Goal: Task Accomplishment & Management: Complete application form

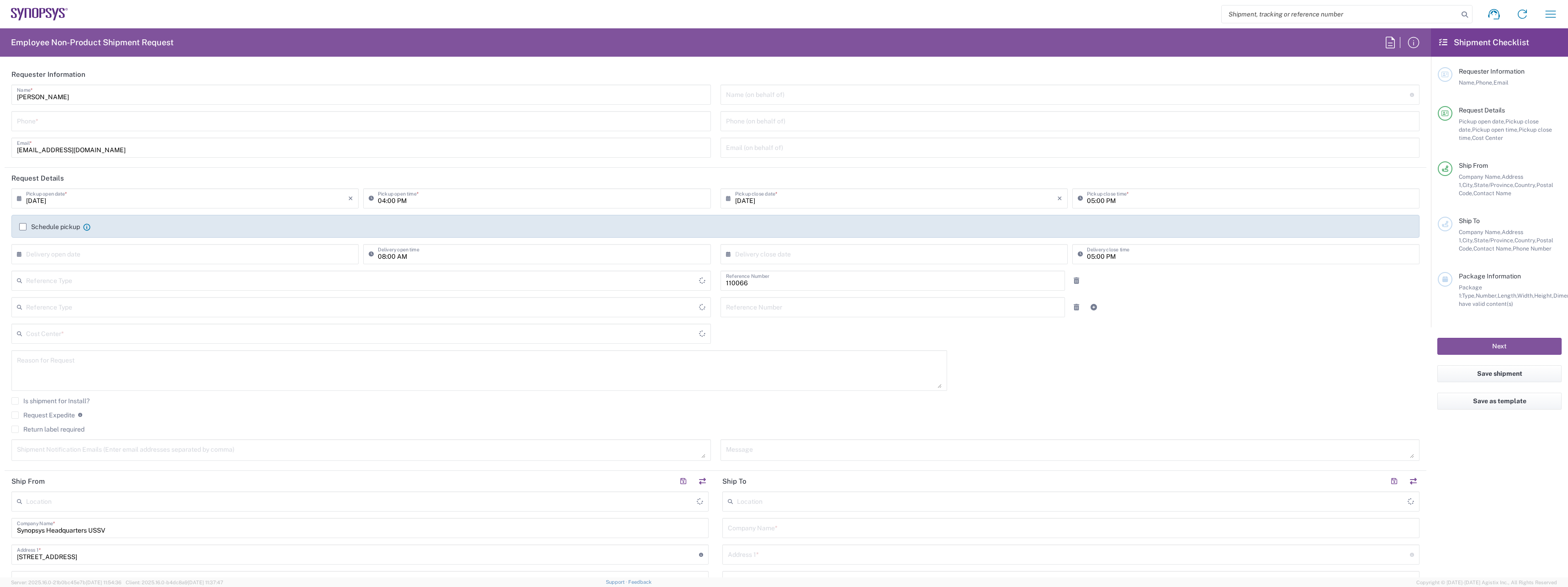
type input "Department"
type input "Delivered at Place"
type input "US01, CIO, IT, ESS2 110066"
type input "[GEOGRAPHIC_DATA]"
type input "[US_STATE]"
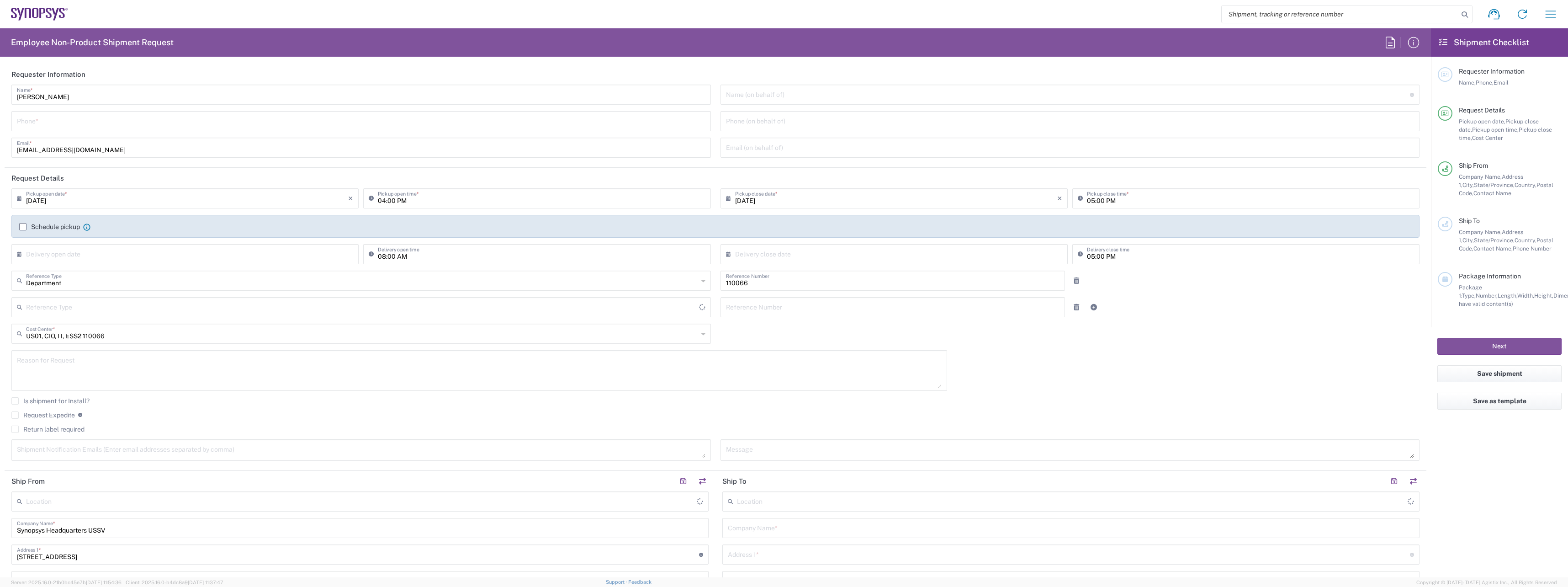
type input "[GEOGRAPHIC_DATA]"
click at [131, 120] on input "tel" at bounding box center [361, 121] width 688 height 16
type input "Headquarters USSV"
drag, startPoint x: -190, startPoint y: 137, endPoint x: -281, endPoint y: 140, distance: 91.0
click at [0, 140] on html "Shipment request Shipment tracking Employee non-product shipment request My shi…" at bounding box center [784, 294] width 1568 height 587
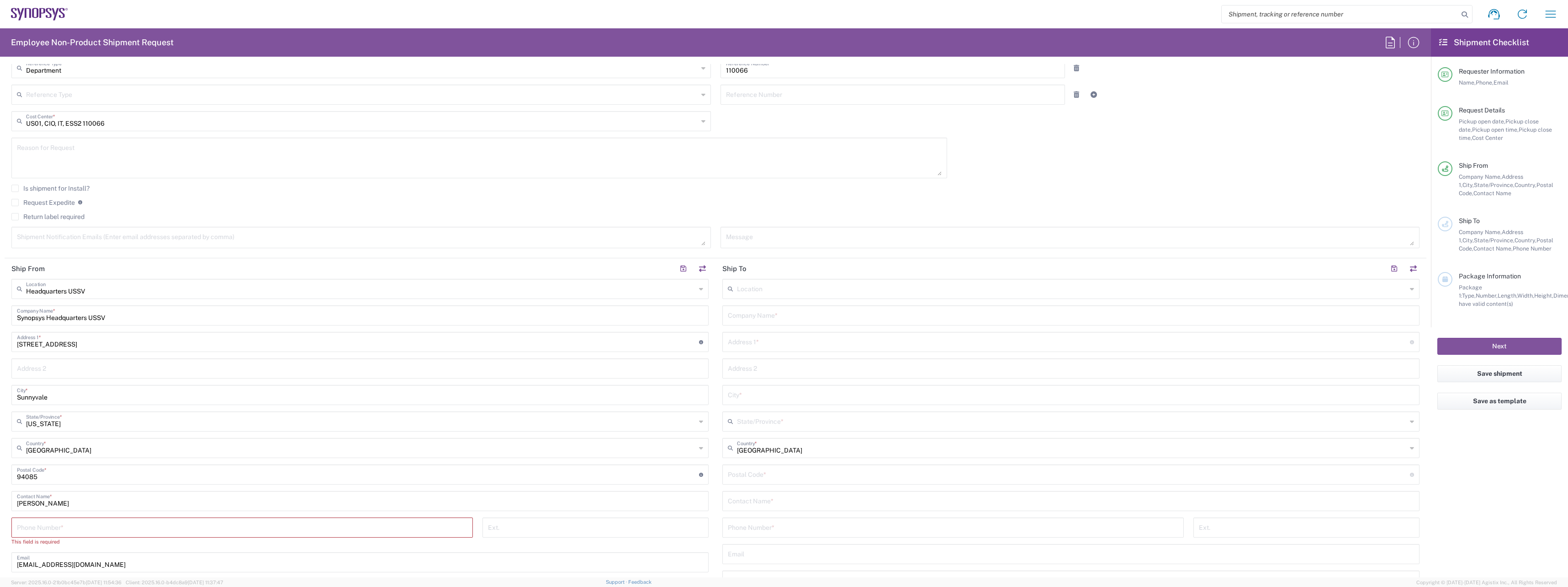
scroll to position [228, 0]
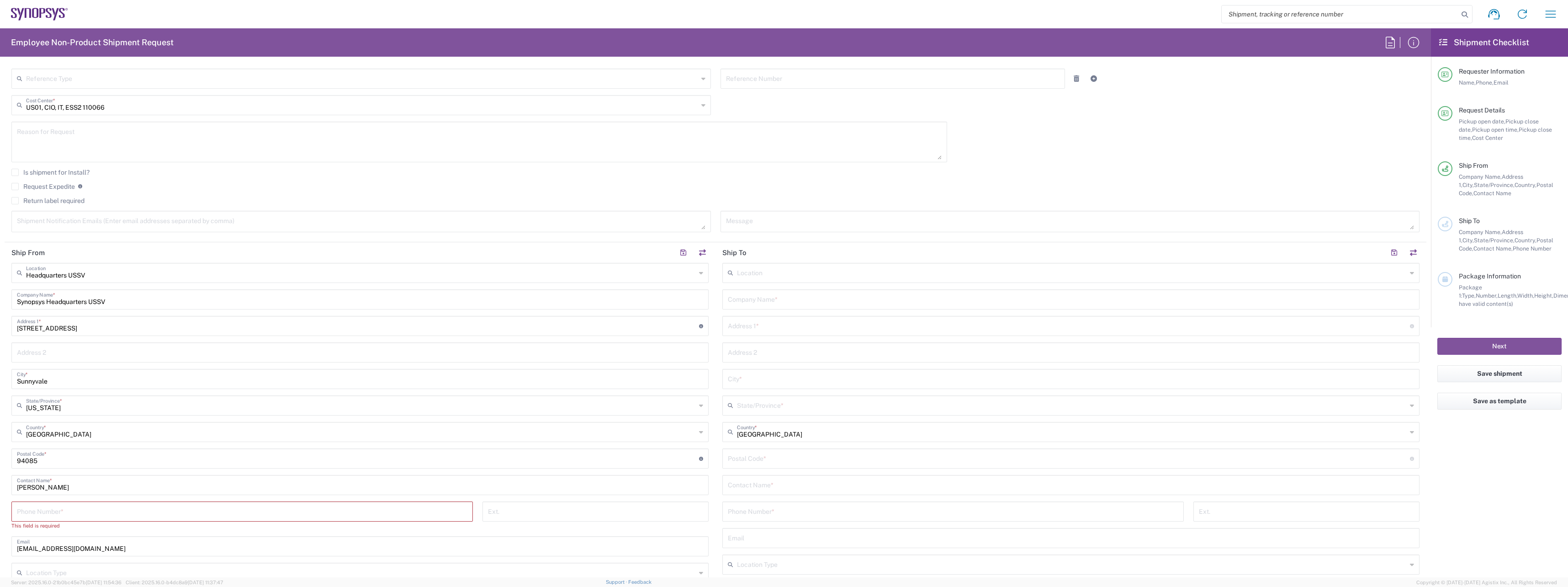
type input "6692463765"
click at [154, 518] on input "tel" at bounding box center [242, 511] width 450 height 16
paste input "6692463765"
type input "6692463765"
click at [815, 301] on input "text" at bounding box center [1071, 298] width 686 height 16
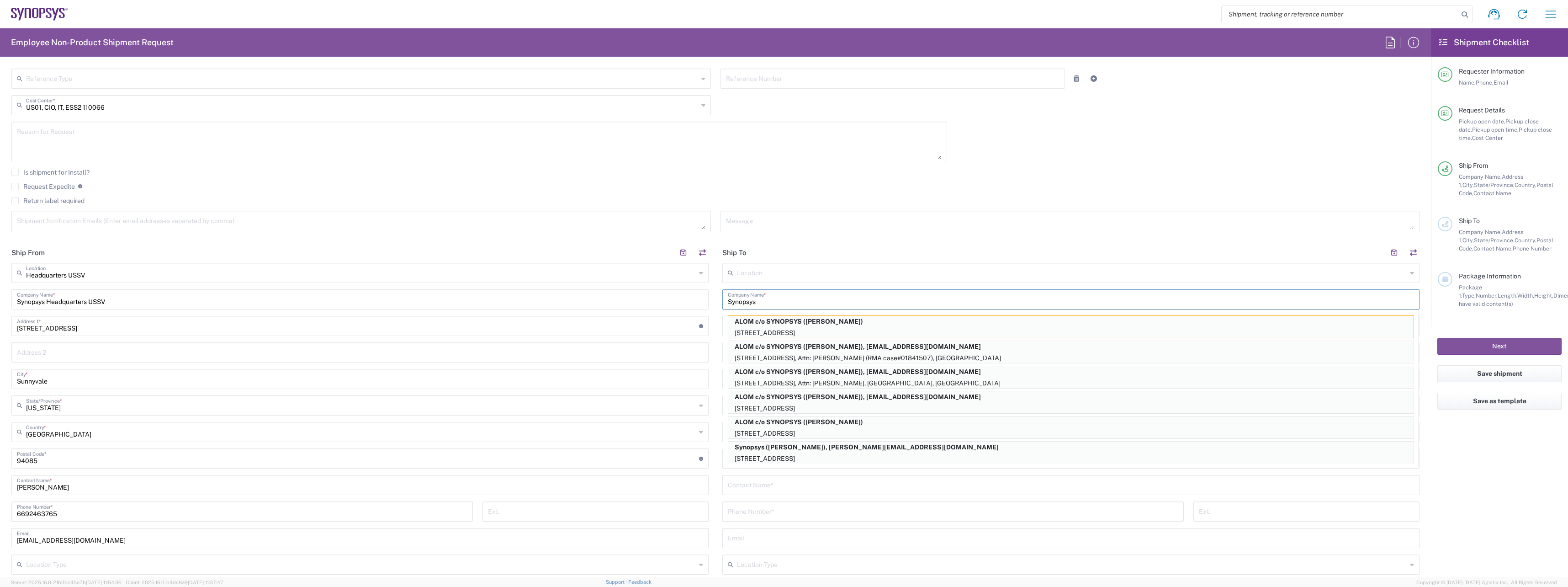
type input "Synopsys"
drag, startPoint x: 833, startPoint y: 502, endPoint x: 825, endPoint y: 429, distance: 73.4
click at [833, 502] on div "Phone Number *" at bounding box center [953, 511] width 461 height 20
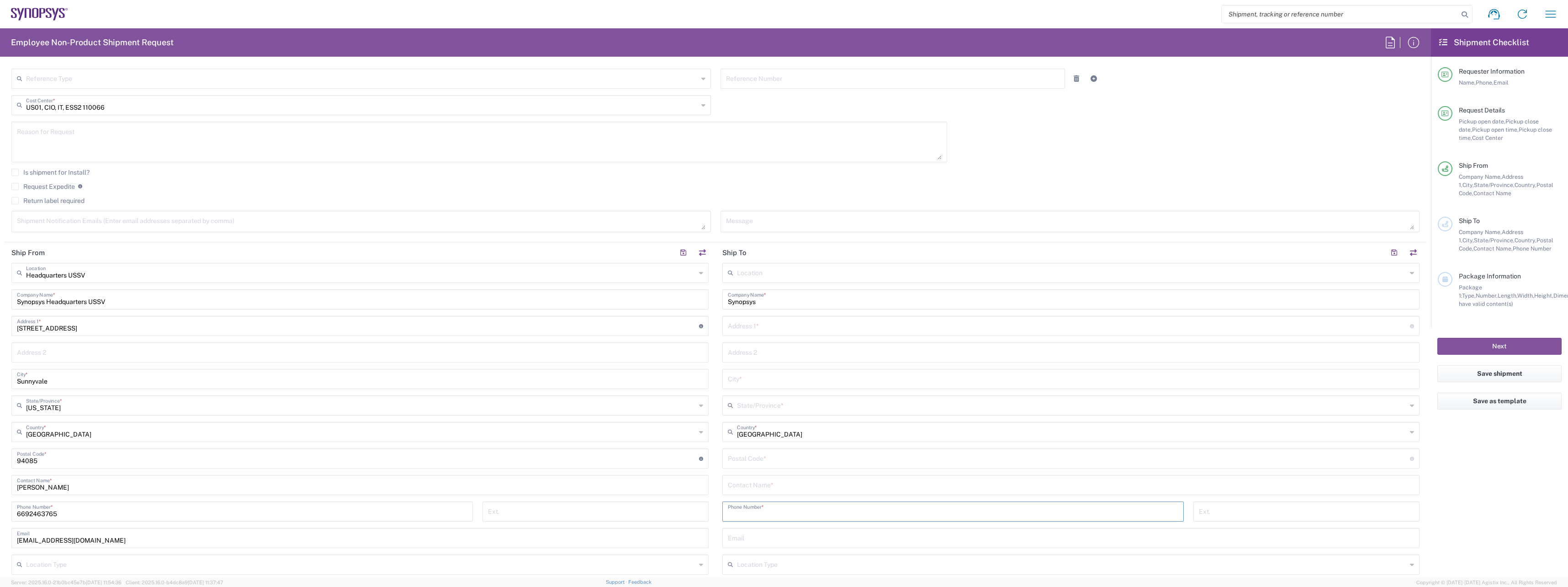
click at [820, 327] on input "text" at bounding box center [1069, 325] width 682 height 16
paste input "[STREET_ADDRESS][PERSON_NAME]"
type input "[STREET_ADDRESS][PERSON_NAME]"
click at [758, 380] on input "text" at bounding box center [1071, 378] width 686 height 16
type input "[GEOGRAPHIC_DATA]"
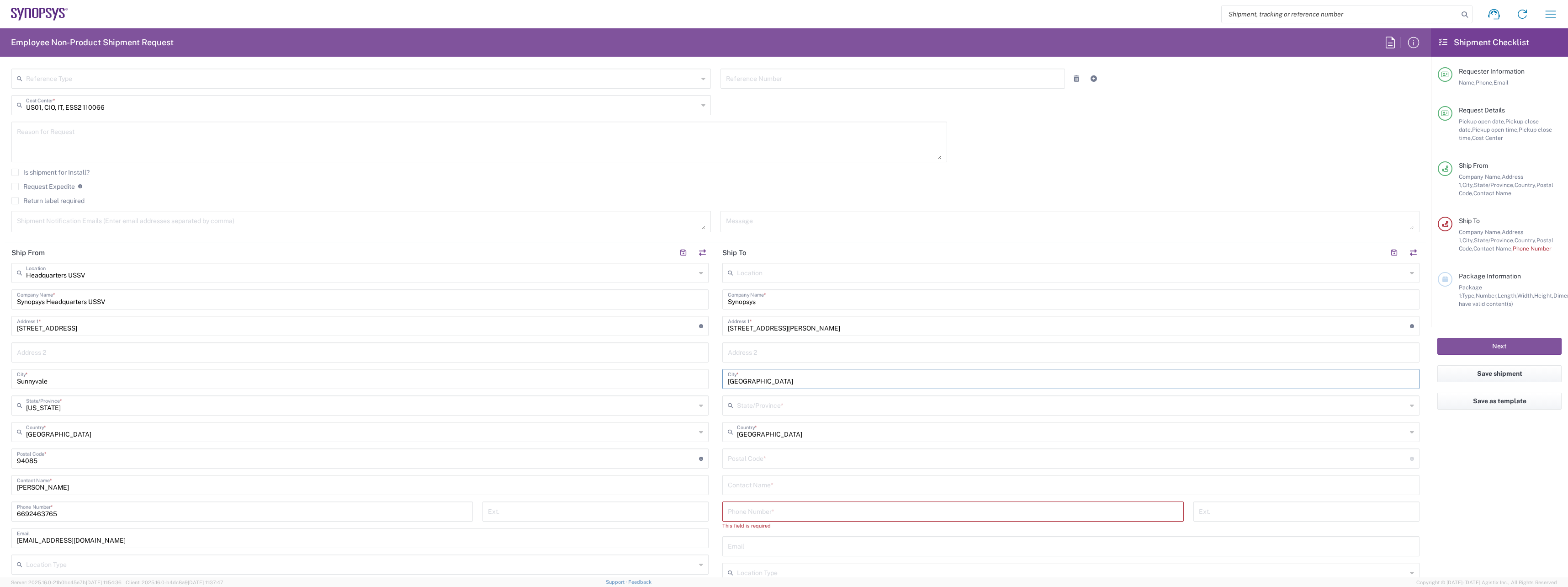
click at [761, 402] on input "text" at bounding box center [1072, 405] width 670 height 16
click at [738, 434] on span "[US_STATE]" at bounding box center [1066, 440] width 692 height 14
type input "[US_STATE]"
click at [817, 459] on input "undefined" at bounding box center [1069, 458] width 682 height 16
paste input "90033"
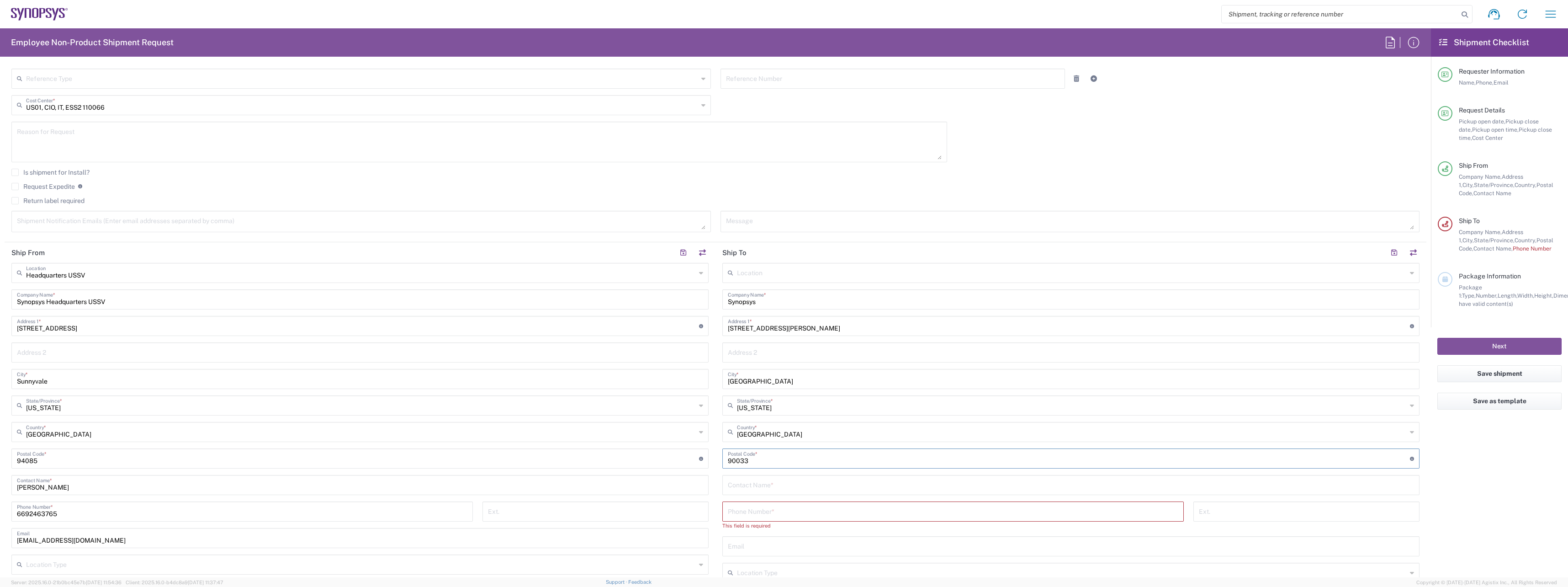
type input "90033"
click at [835, 483] on input "text" at bounding box center [1071, 484] width 686 height 16
paste input "[PERSON_NAME]"
type input "[PERSON_NAME]"
click at [773, 508] on input "tel" at bounding box center [953, 511] width 450 height 16
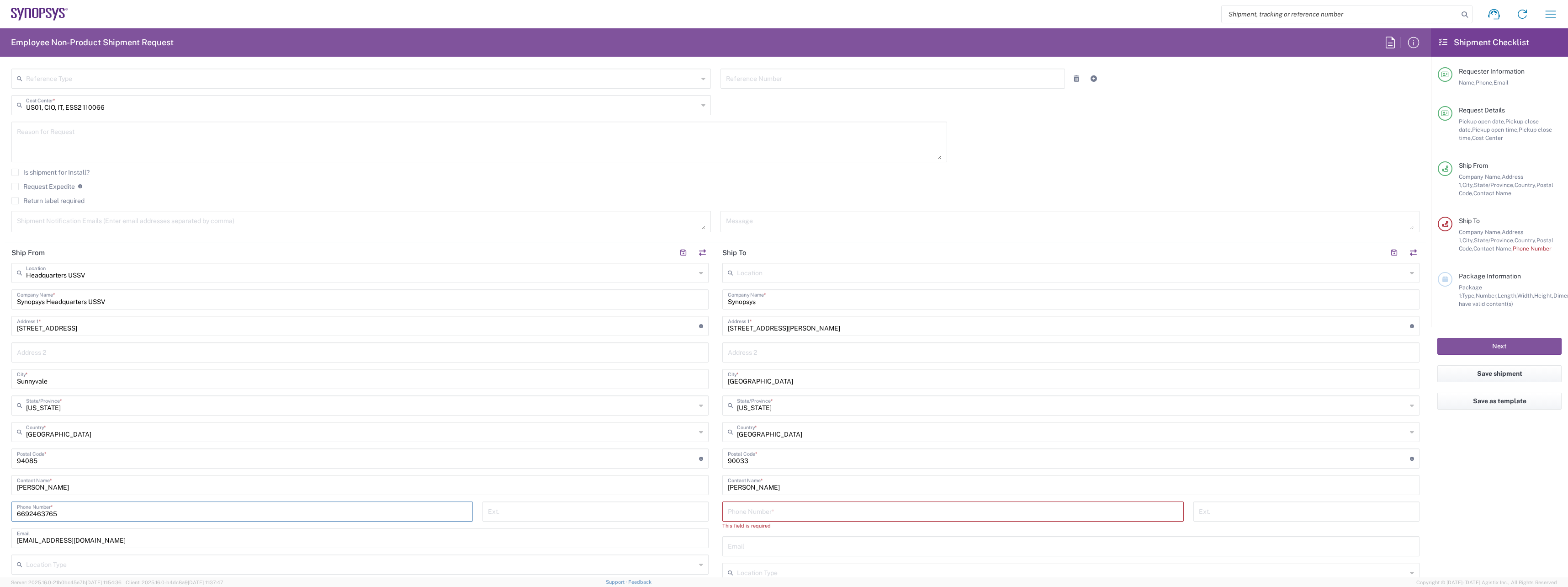
drag, startPoint x: -47, startPoint y: 514, endPoint x: -56, endPoint y: 514, distance: 9.0
click at [0, 514] on html "Shipment request Shipment tracking Employee non-product shipment request My shi…" at bounding box center [784, 294] width 1568 height 587
click at [924, 507] on input "tel" at bounding box center [953, 511] width 450 height 16
paste input "6692463765"
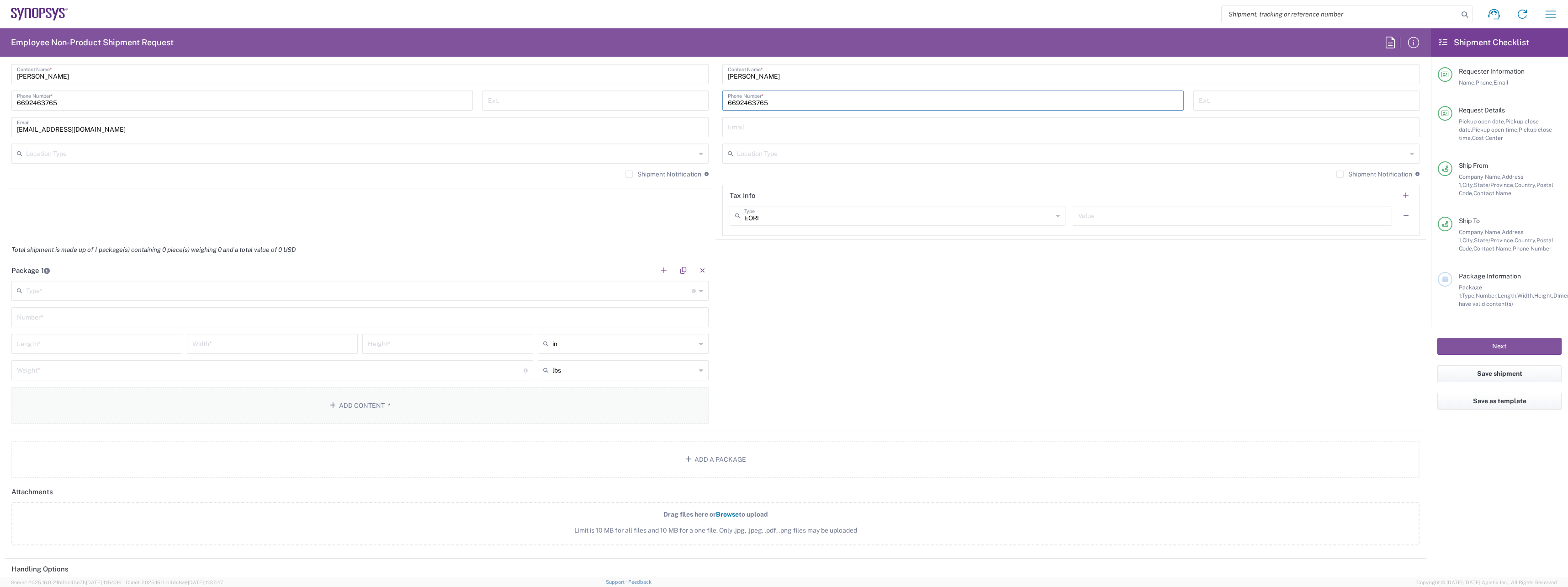
scroll to position [640, 0]
type input "6692463765"
click at [393, 415] on button "Add Content *" at bounding box center [360, 405] width 697 height 38
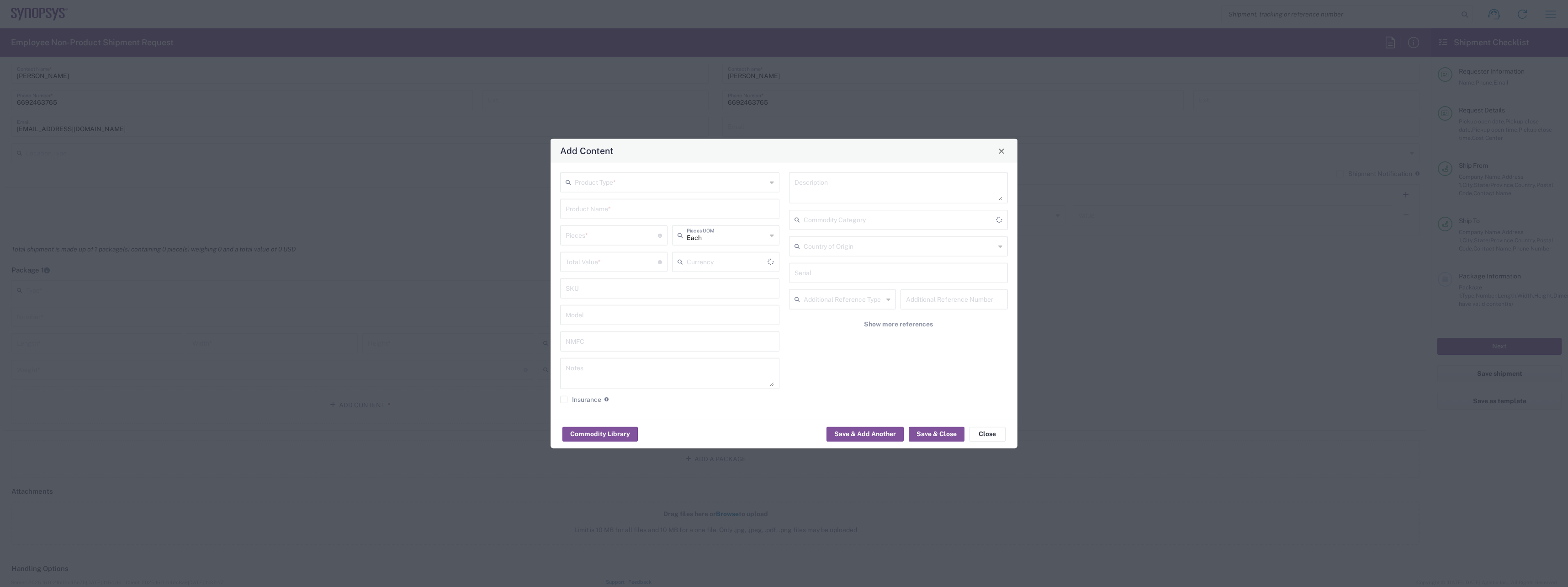
type input "US Dollar"
click at [1006, 149] on button "Close" at bounding box center [1001, 150] width 13 height 13
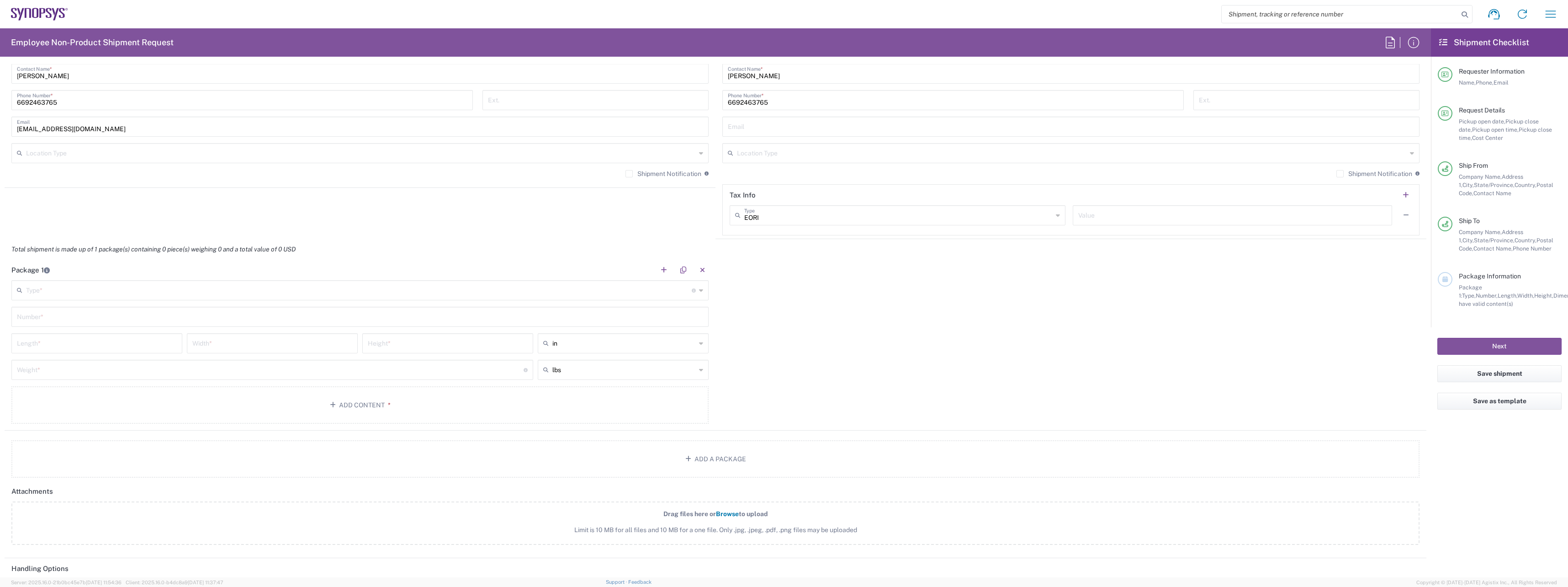
click at [165, 290] on input "text" at bounding box center [359, 289] width 666 height 16
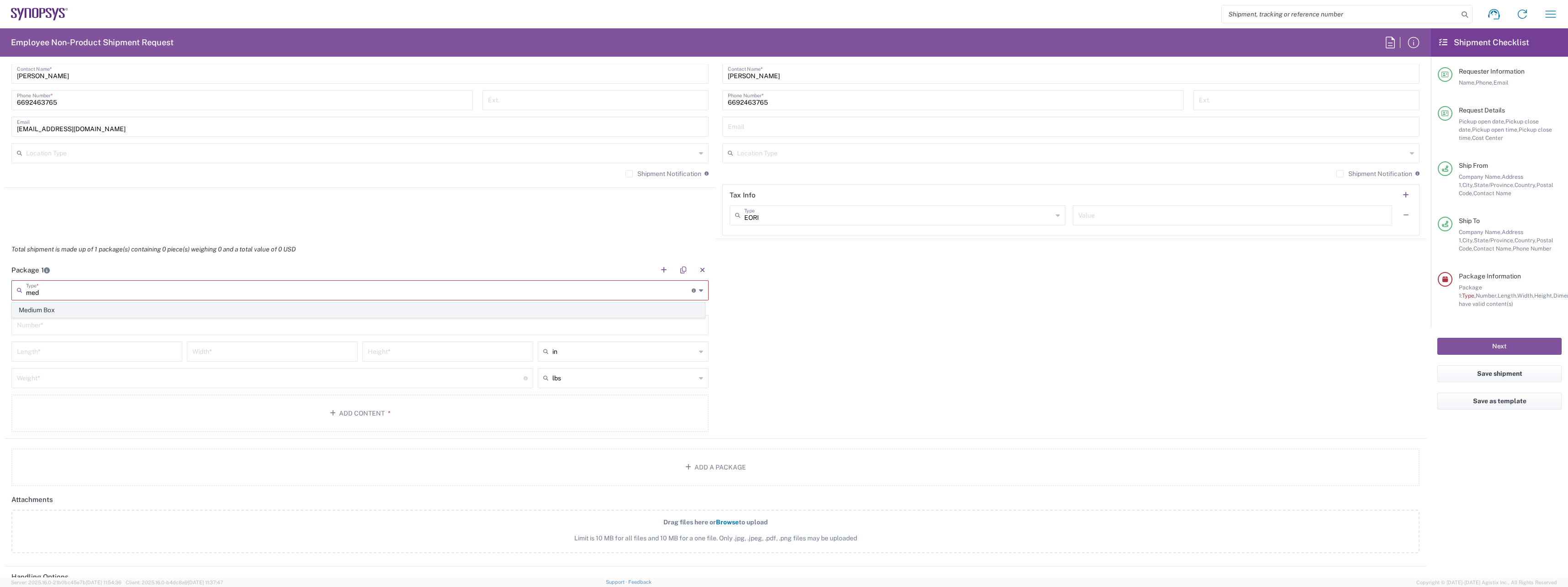
click at [113, 310] on span "Medium Box" at bounding box center [358, 310] width 692 height 14
type input "Medium Box"
type input "13"
type input "11.5"
type input "2.5"
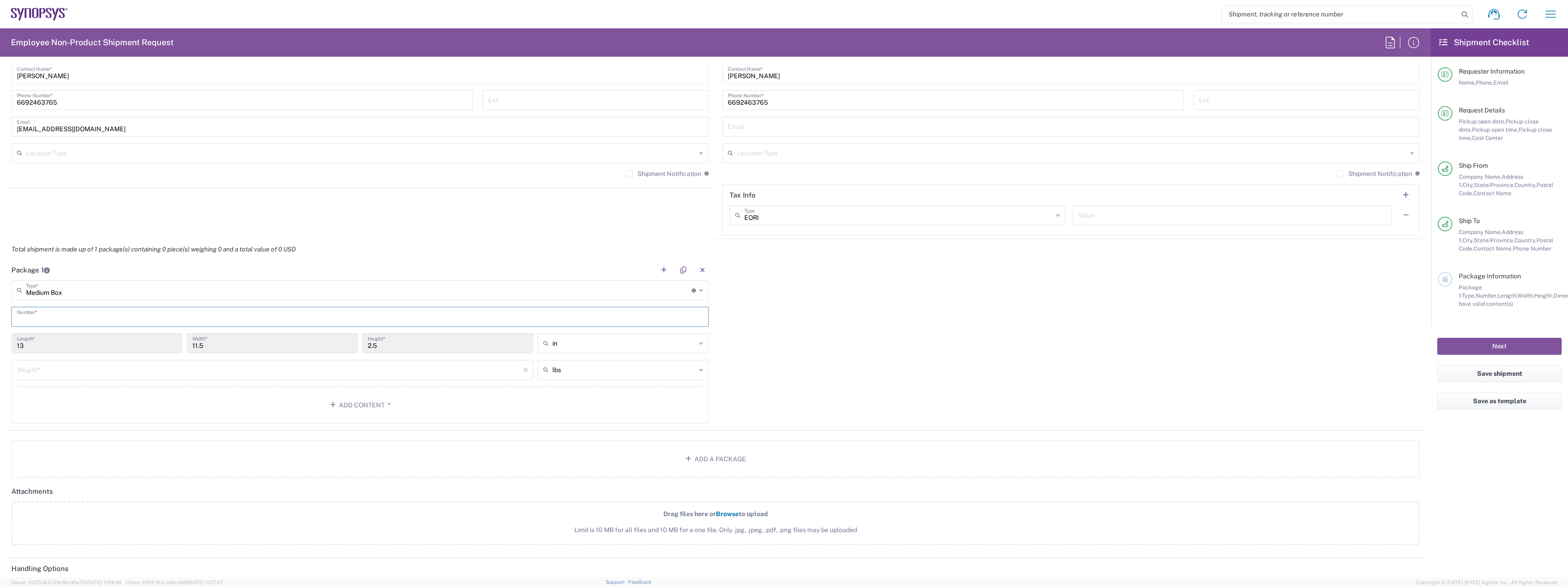
click at [105, 314] on input "text" at bounding box center [360, 316] width 686 height 16
type input "1"
click at [127, 373] on input "number" at bounding box center [270, 369] width 506 height 16
type input "8"
click at [159, 404] on button "Add Content *" at bounding box center [360, 405] width 697 height 38
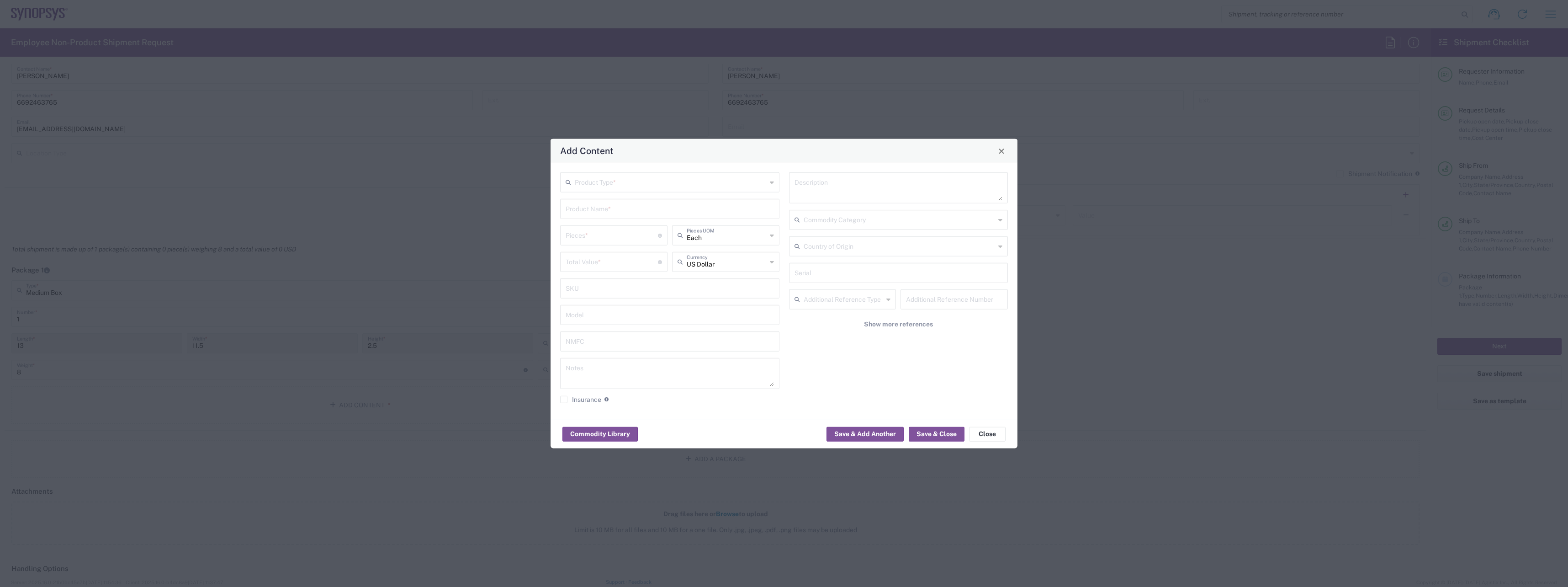
click at [701, 188] on input "text" at bounding box center [670, 181] width 192 height 16
click at [657, 213] on span "General Commodity" at bounding box center [670, 217] width 217 height 14
type input "General Commodity"
click at [675, 203] on input "text" at bounding box center [670, 208] width 208 height 16
click at [652, 227] on div "HP Elitebook Laptop" at bounding box center [670, 231] width 217 height 16
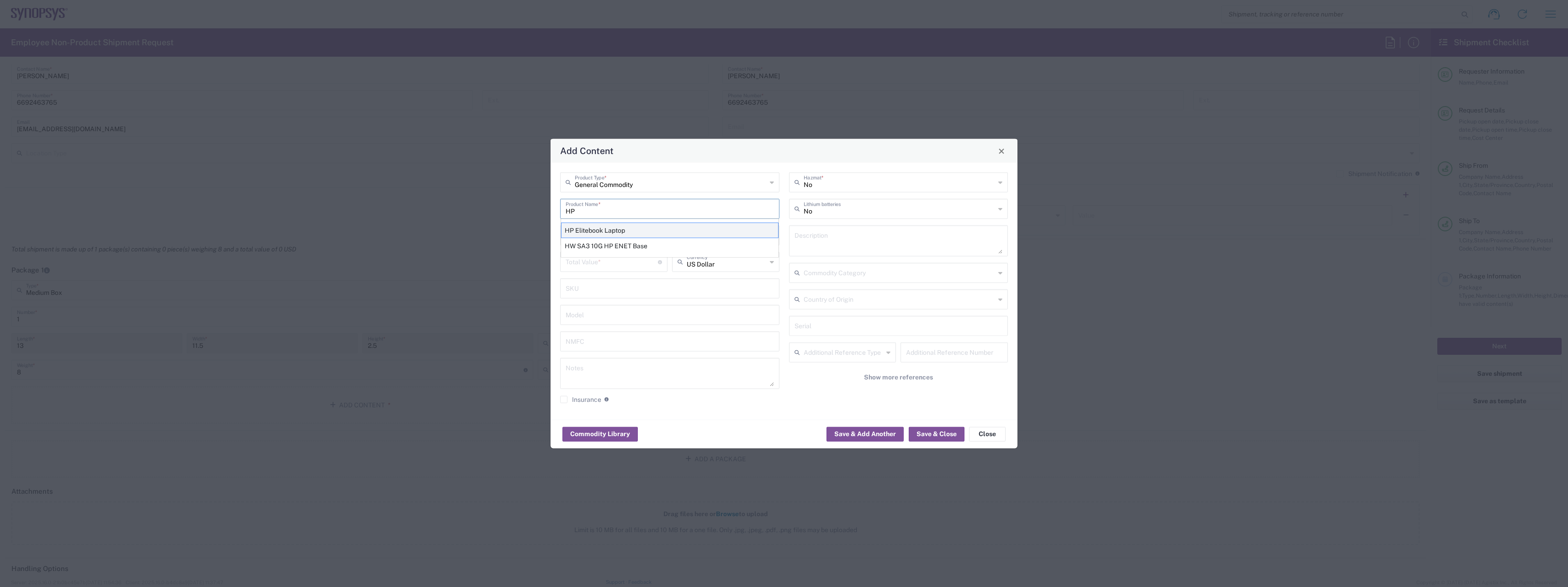
type input "HP Elitebook Laptop"
type textarea "HP Elitebook Laptop"
click at [999, 205] on icon at bounding box center [1000, 209] width 4 height 15
click at [934, 240] on span "Yes" at bounding box center [898, 244] width 217 height 14
type input "Yes"
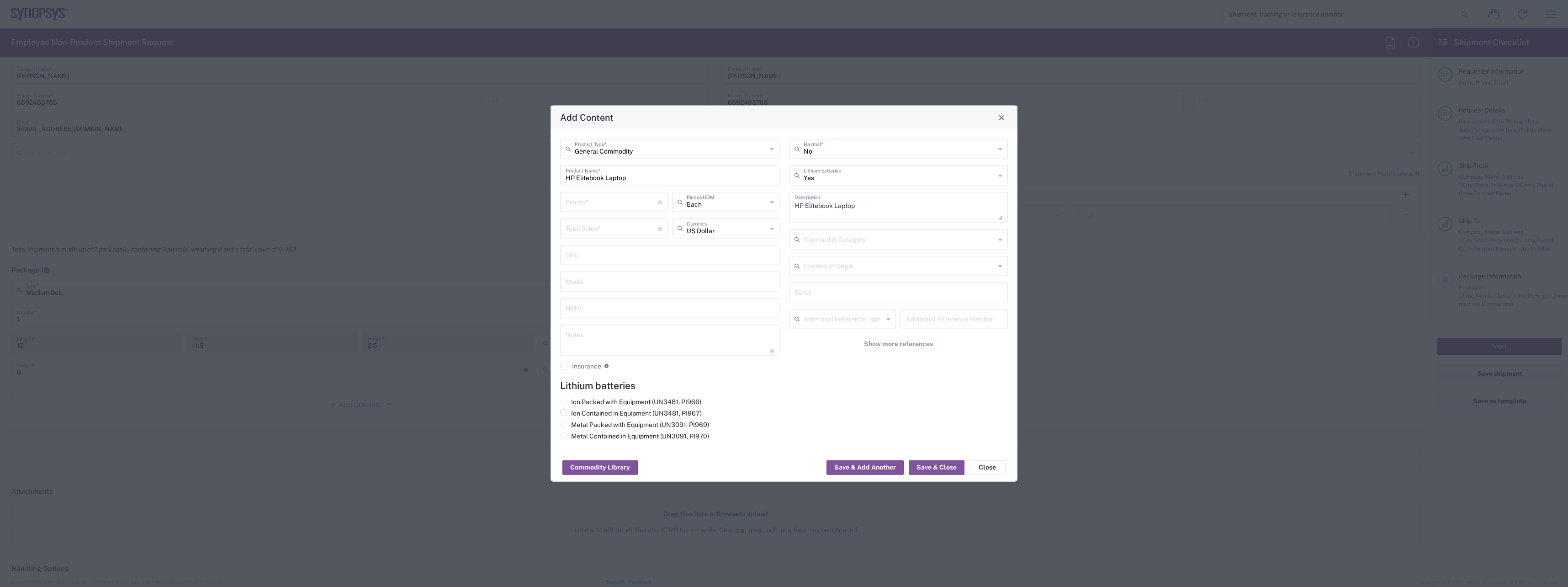
click at [563, 414] on span at bounding box center [564, 413] width 7 height 7
click at [571, 414] on input "Ion Contained in Equipment (UN3481, PI967)" at bounding box center [574, 412] width 6 height 6
radio input "true"
click at [611, 203] on input "number" at bounding box center [612, 201] width 93 height 16
type input "1"
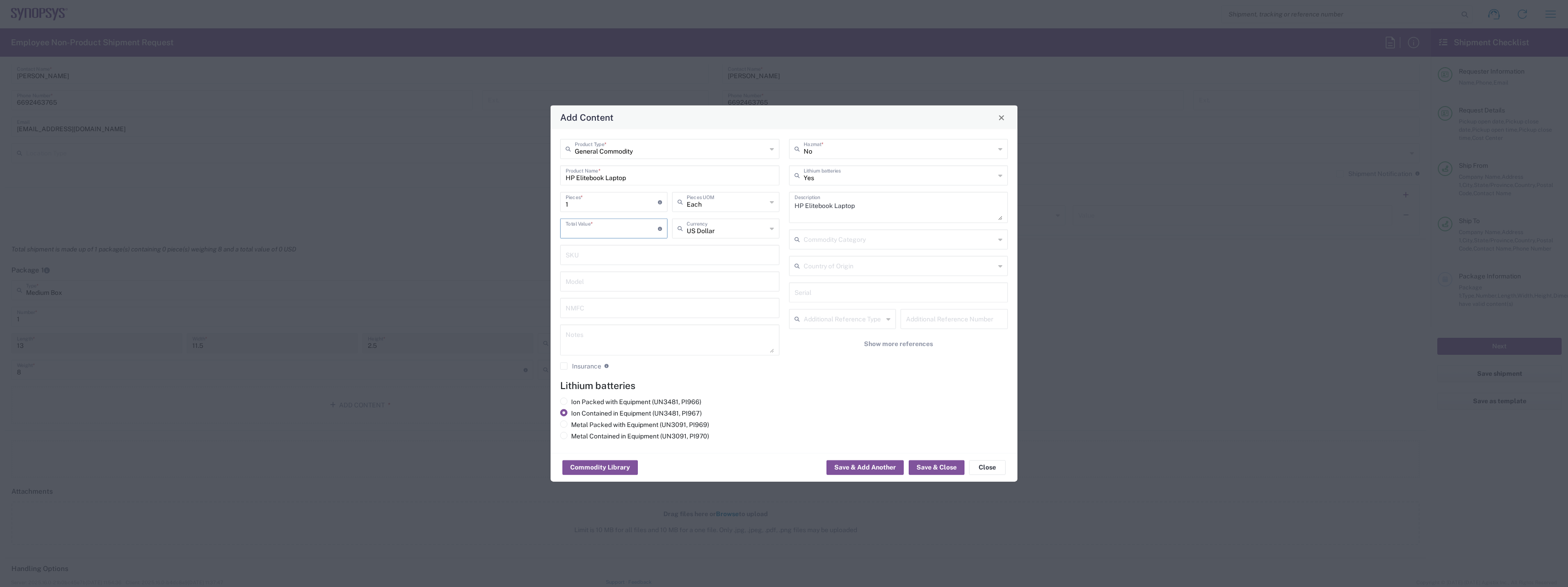
click at [615, 224] on input "number" at bounding box center [612, 228] width 93 height 16
type input "500"
click at [947, 466] on button "Save & Close" at bounding box center [937, 468] width 56 height 15
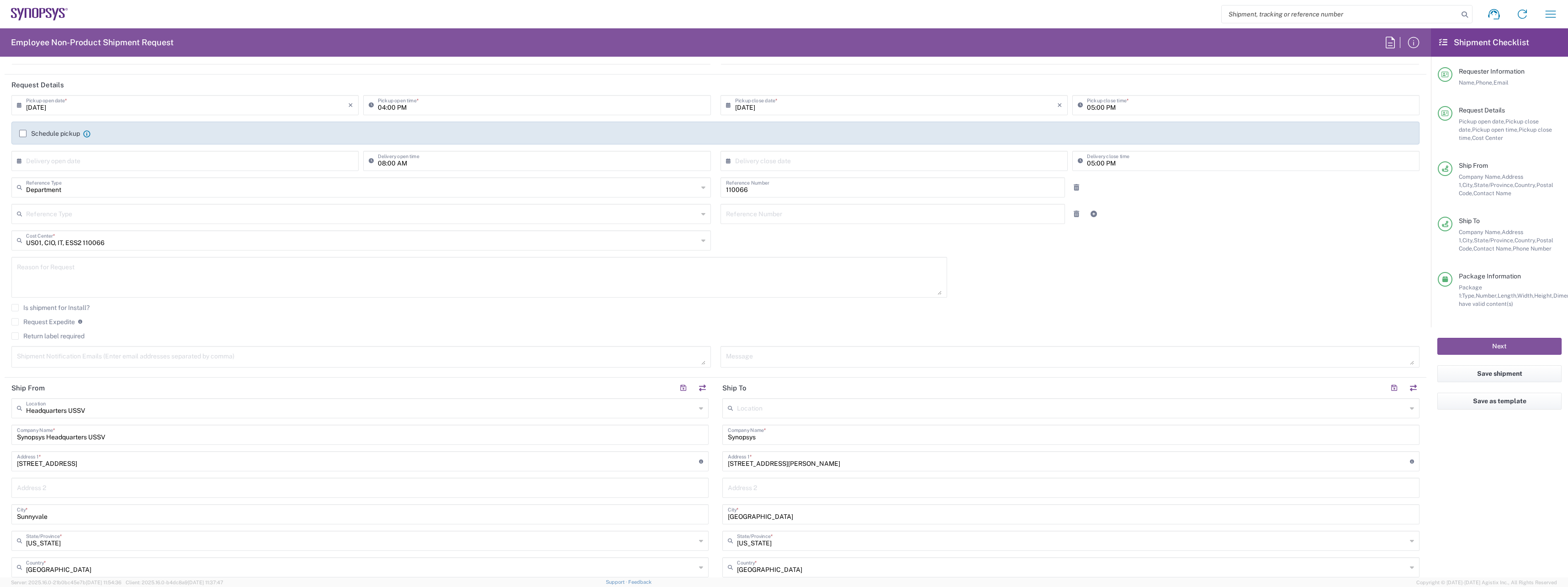
scroll to position [0, 0]
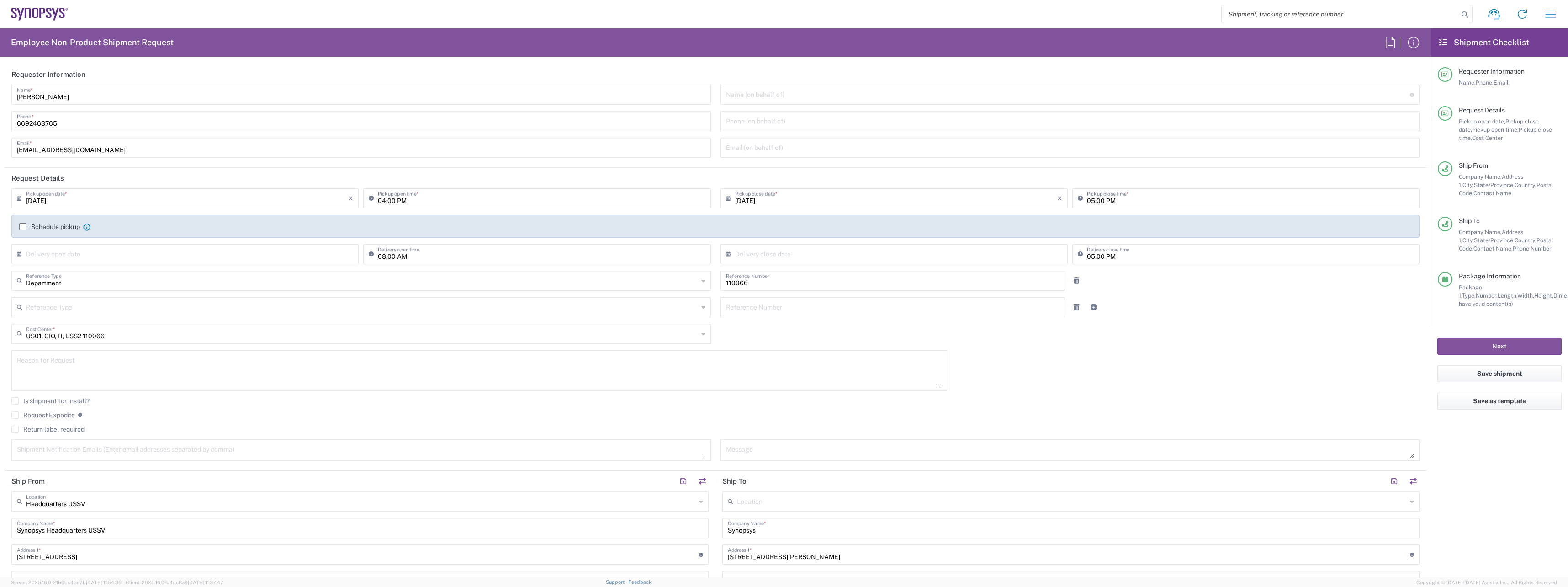
click at [16, 430] on label "Return label required" at bounding box center [48, 429] width 73 height 7
click at [15, 429] on input "Return label required" at bounding box center [15, 429] width 0 height 0
click at [226, 451] on input "Vendor *" at bounding box center [362, 457] width 672 height 15
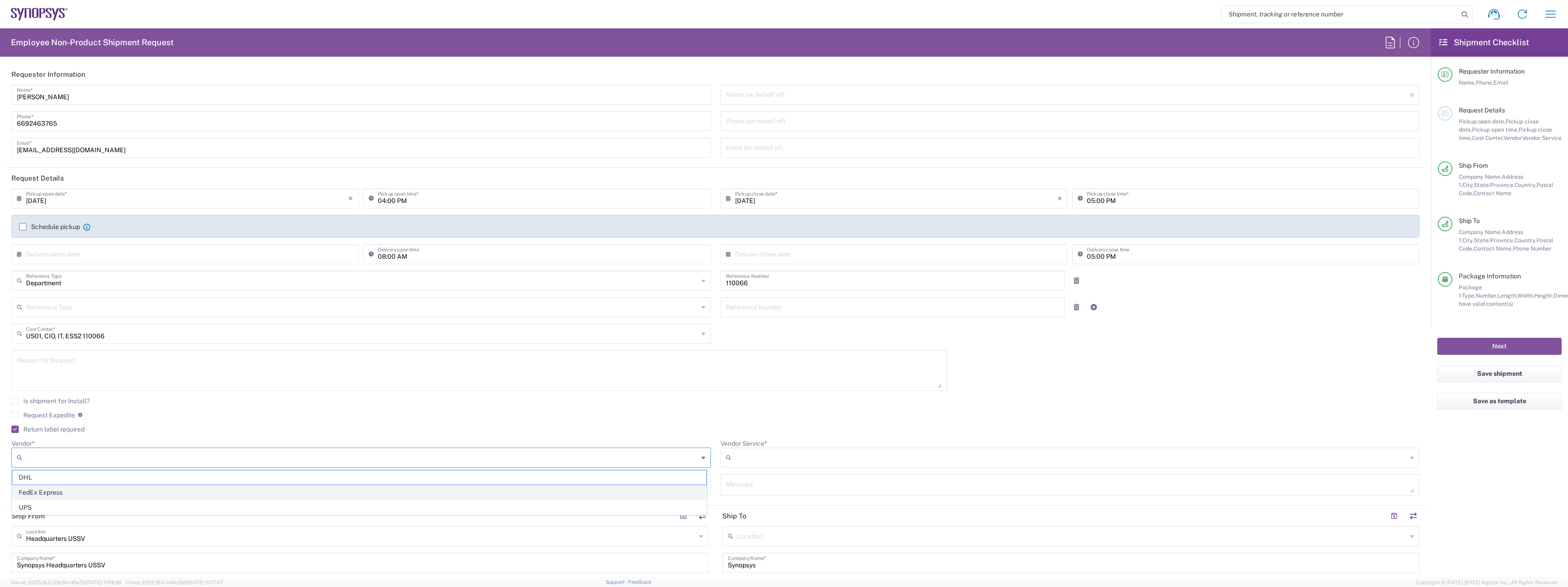
click at [96, 487] on span "FedEx Express" at bounding box center [359, 492] width 694 height 14
type input "FedEx Express"
click at [816, 455] on input "Vendor Service *" at bounding box center [1071, 457] width 672 height 15
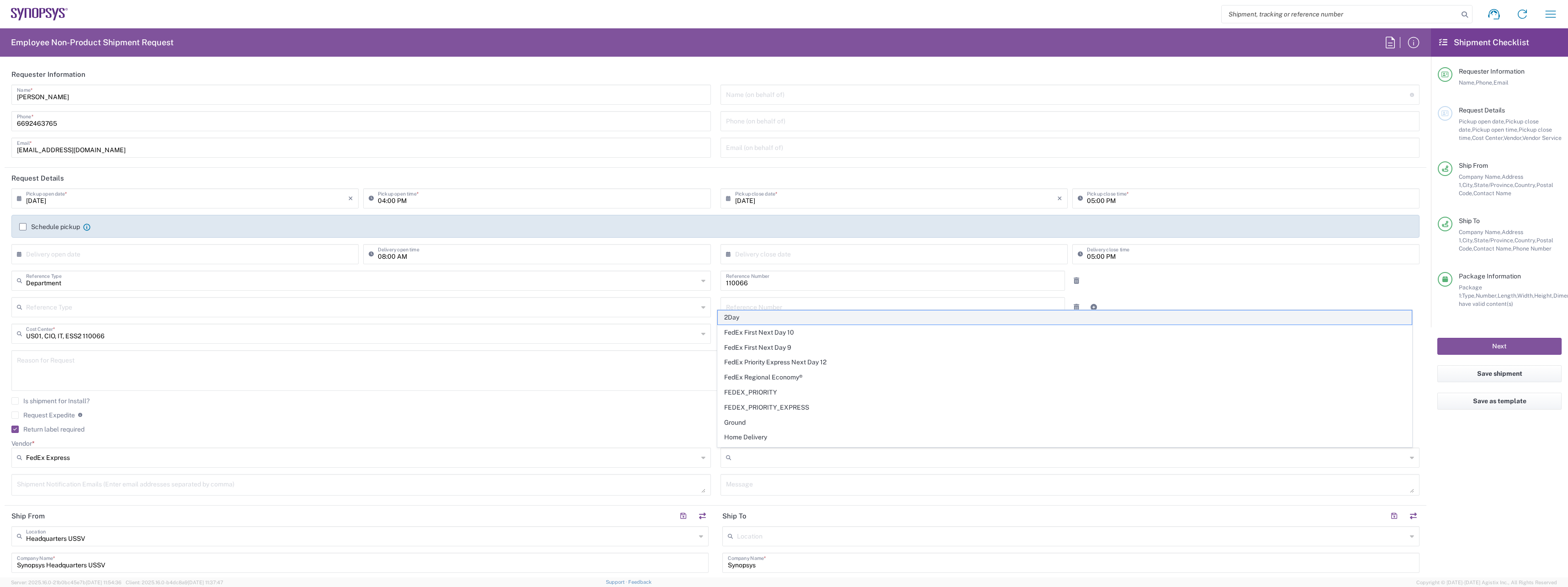
click at [805, 319] on span "2Day" at bounding box center [1065, 317] width 694 height 14
type input "2Day"
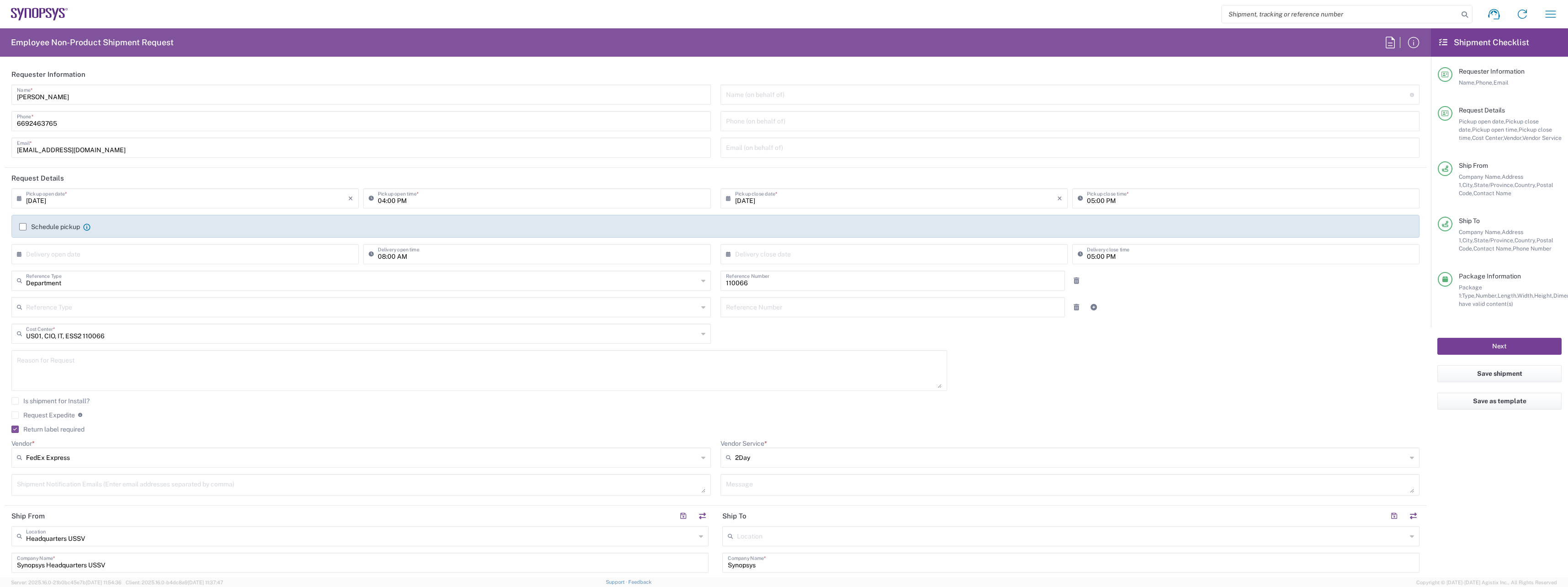
click at [1501, 347] on button "Next" at bounding box center [1499, 346] width 124 height 17
